Goal: Information Seeking & Learning: Understand process/instructions

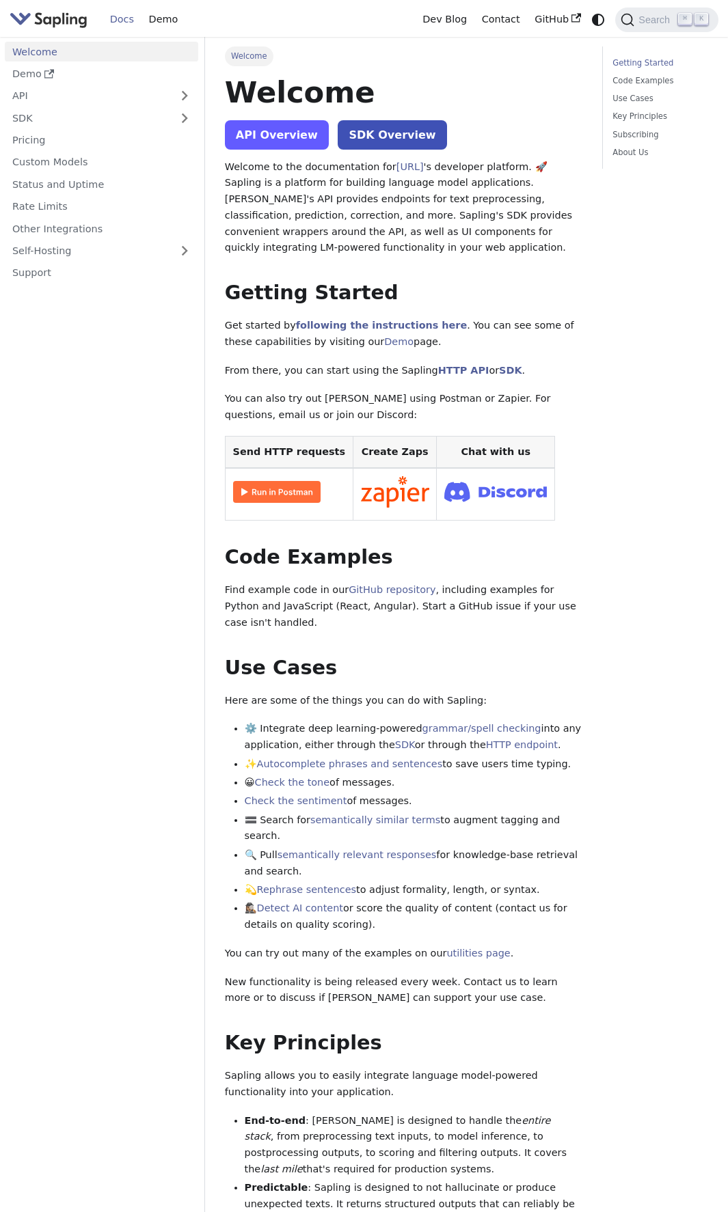
click at [271, 142] on link "API Overview" at bounding box center [277, 134] width 104 height 29
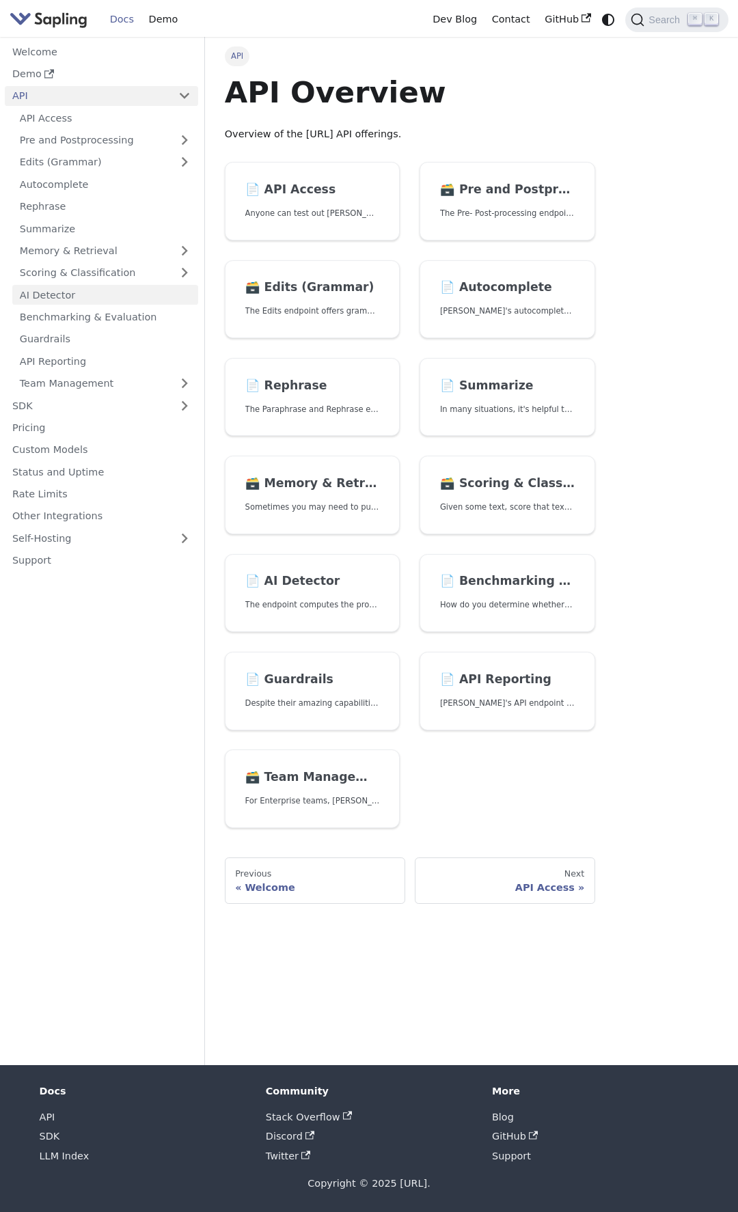
click at [126, 303] on link "AI Detector" at bounding box center [105, 295] width 186 height 20
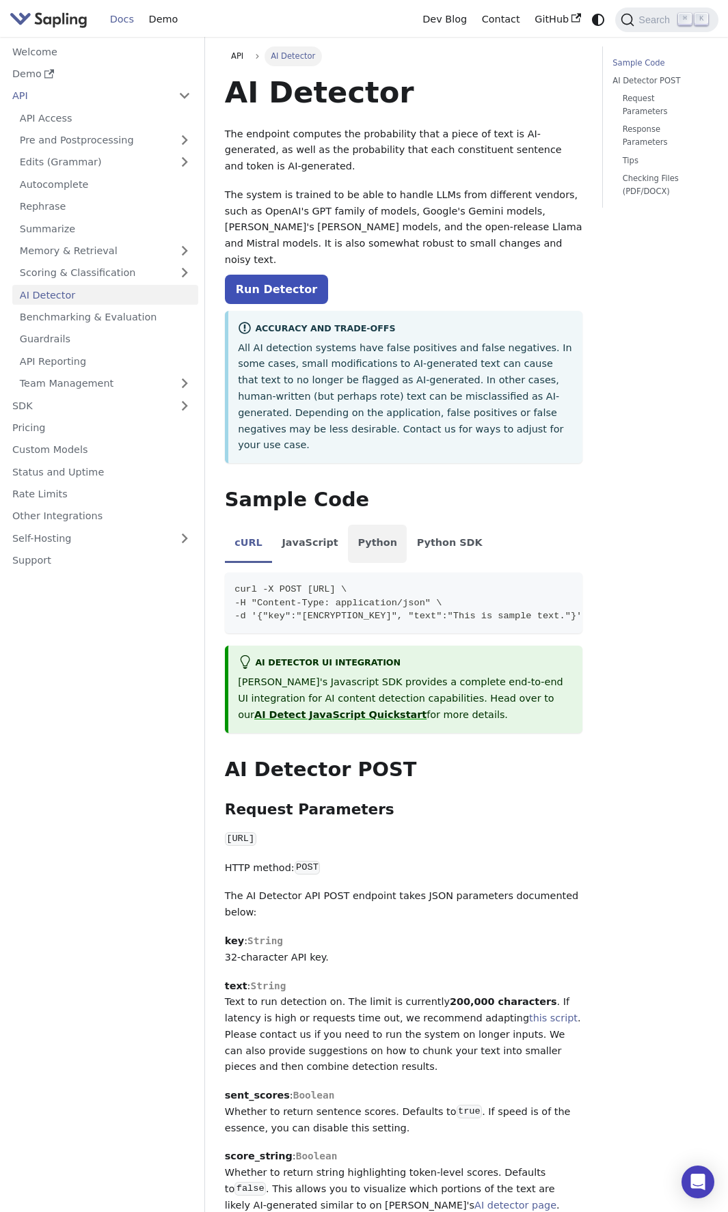
click at [370, 525] on li "Python" at bounding box center [377, 544] width 59 height 38
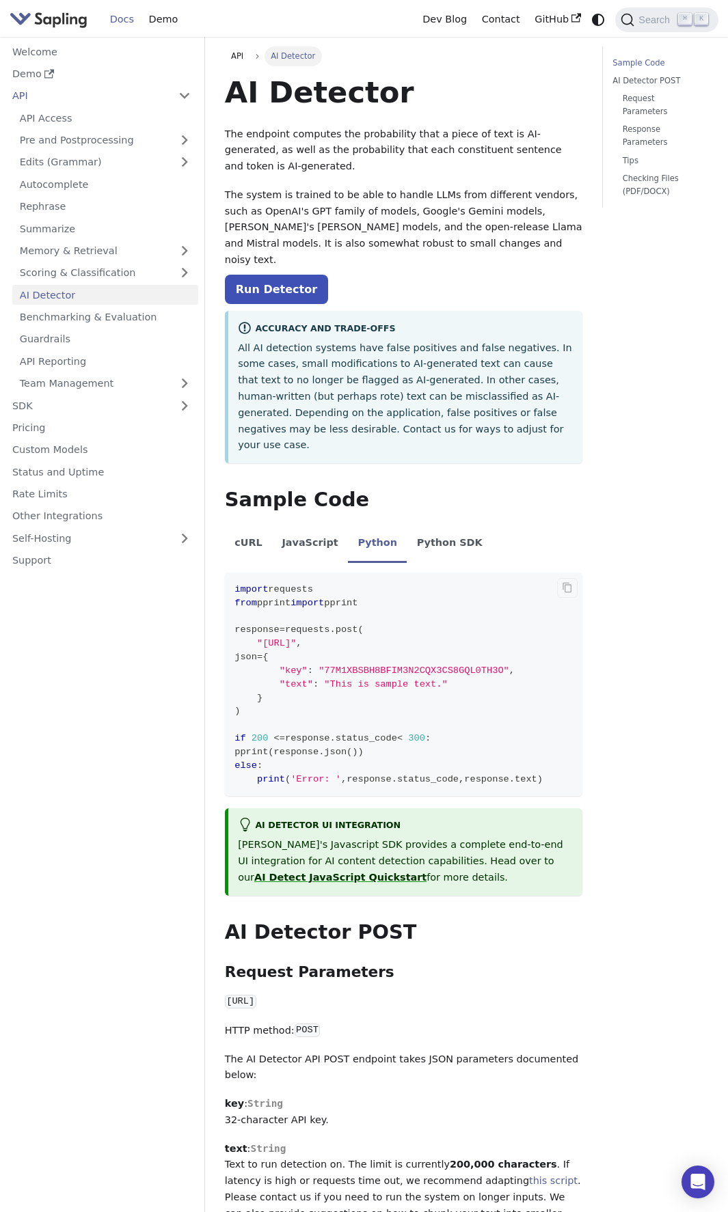
drag, startPoint x: 255, startPoint y: 609, endPoint x: 482, endPoint y: 611, distance: 227.5
click at [301, 638] on span ""[URL]" ," at bounding box center [267, 643] width 67 height 10
copy span ""[URL]""
click at [446, 687] on code "import requests from pprint import pprint response = requests . post ( "[URL]" …" at bounding box center [403, 684] width 357 height 223
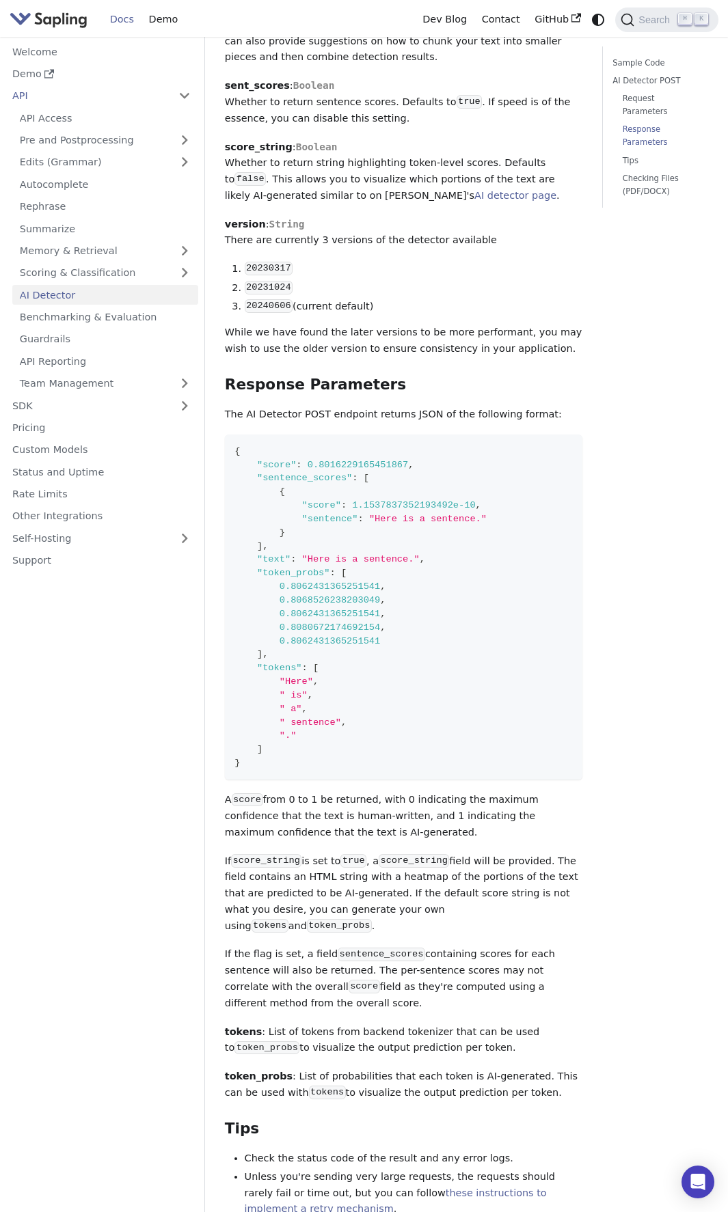
scroll to position [1182, 0]
